Goal: Task Accomplishment & Management: Manage account settings

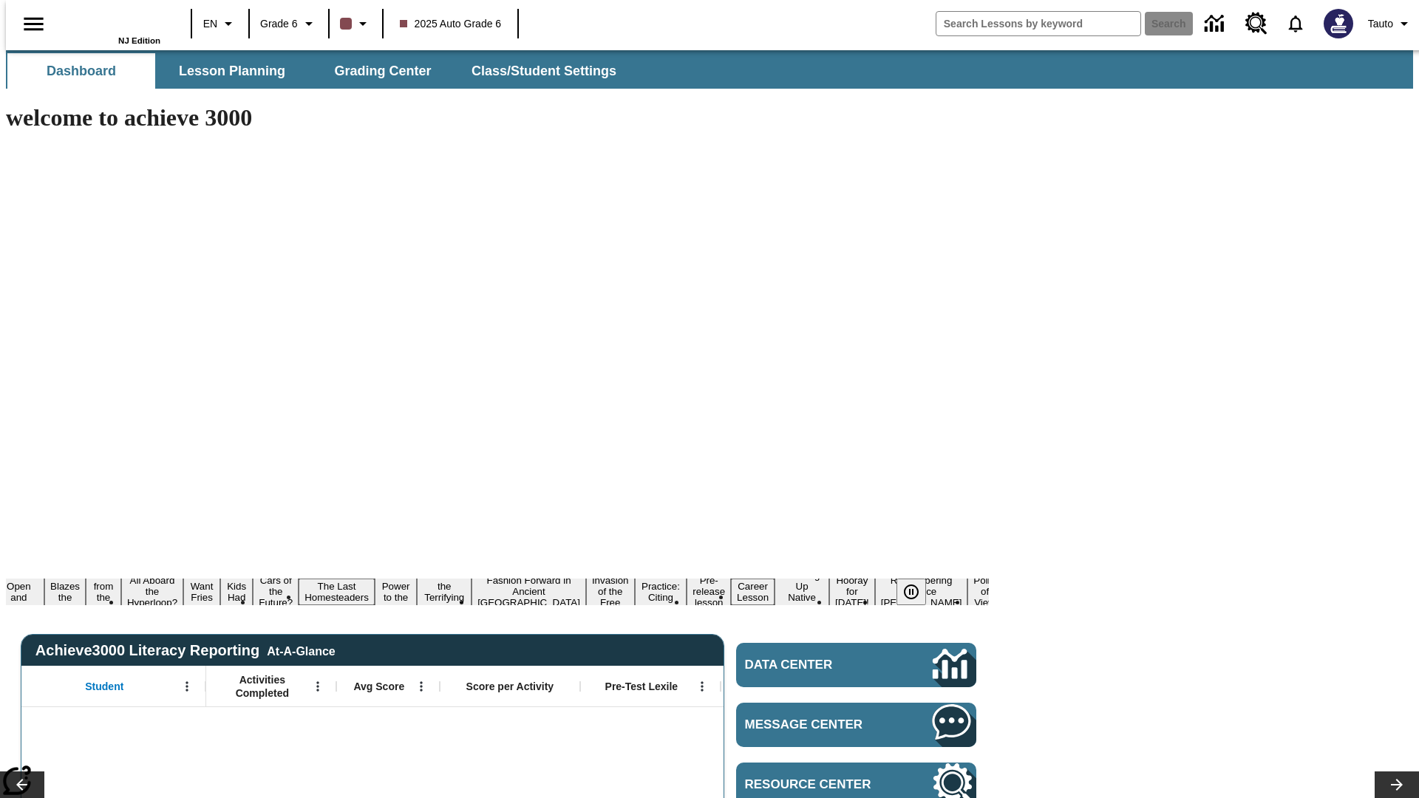
type input "-1"
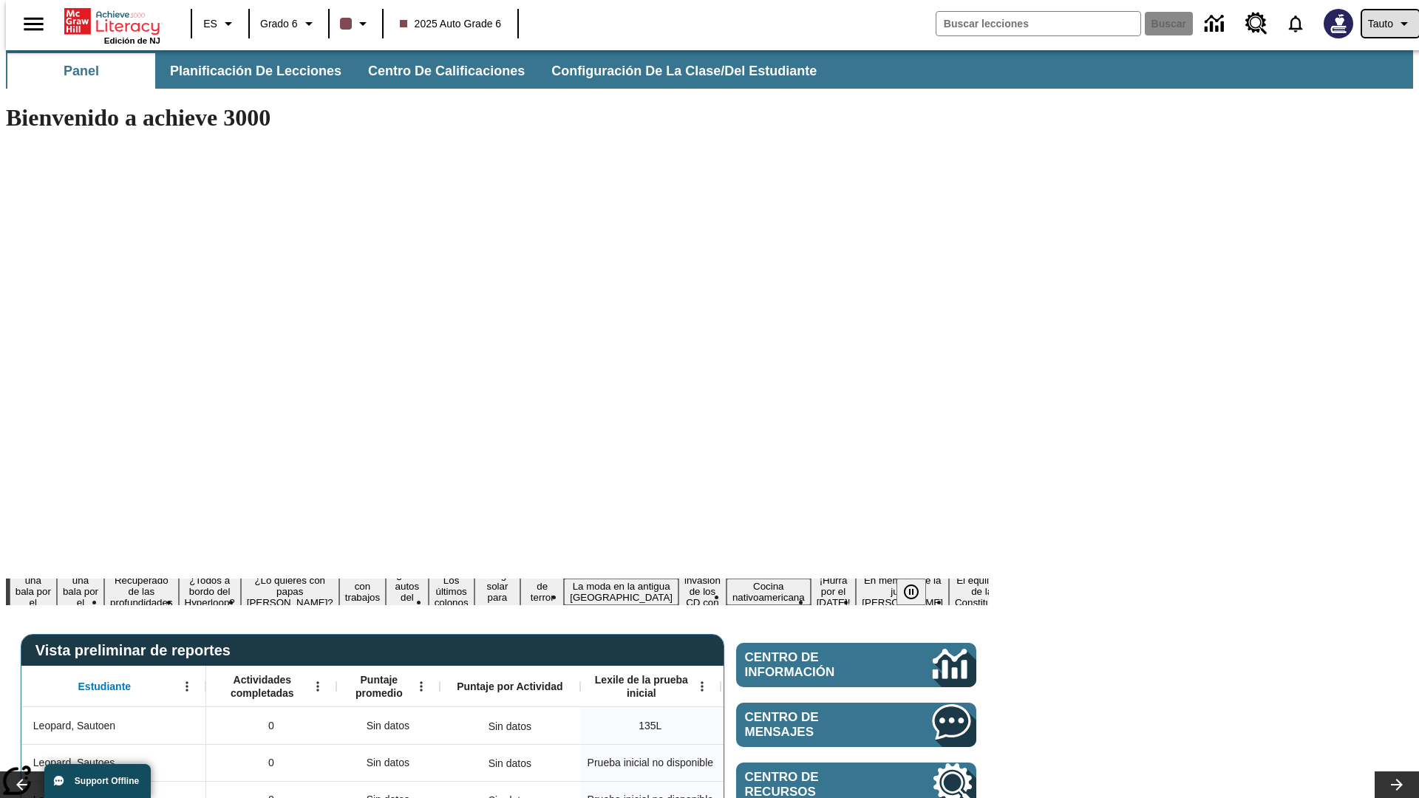
click at [1382, 24] on span "Tauto" at bounding box center [1380, 24] width 25 height 16
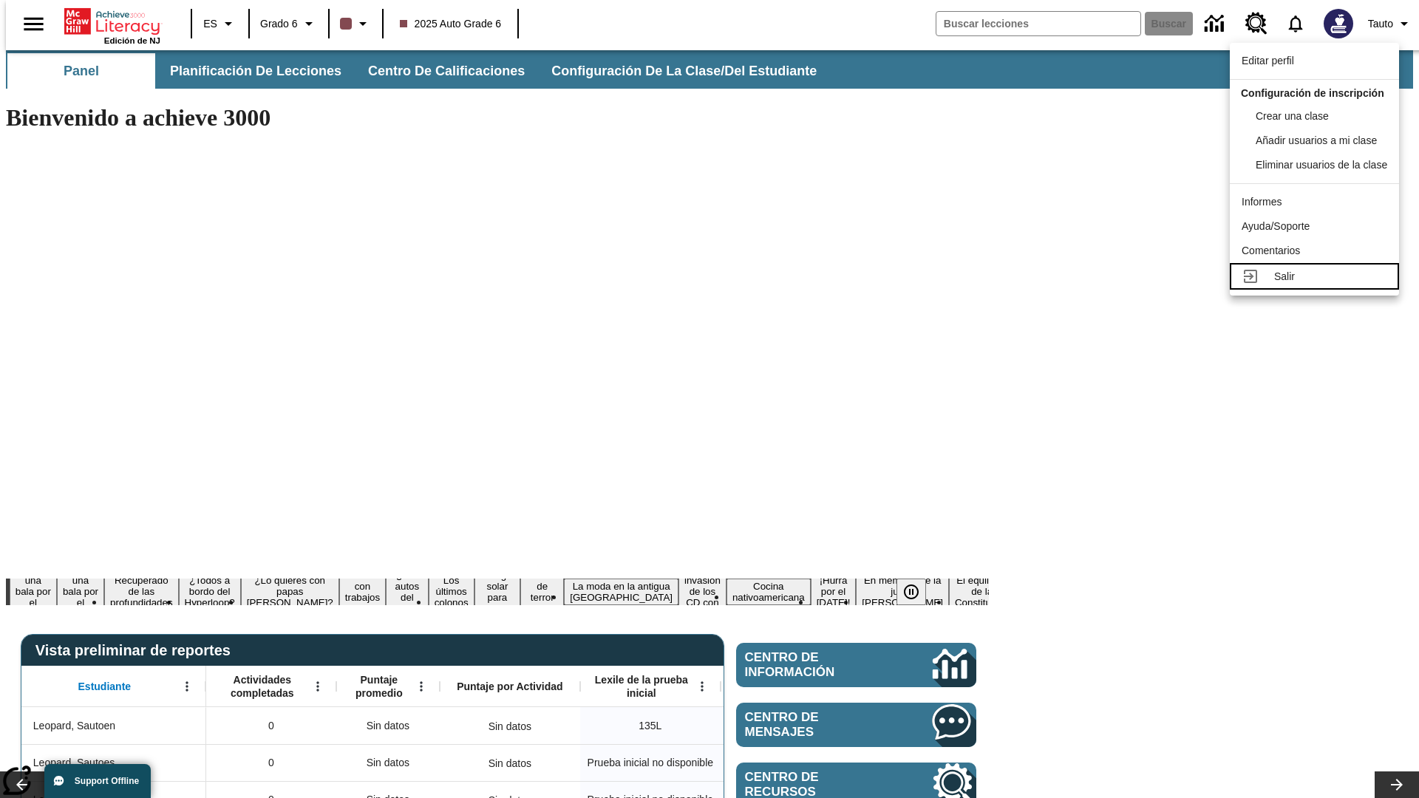
click at [1318, 284] on div "Salir" at bounding box center [1330, 277] width 113 height 16
